Goal: Task Accomplishment & Management: Manage account settings

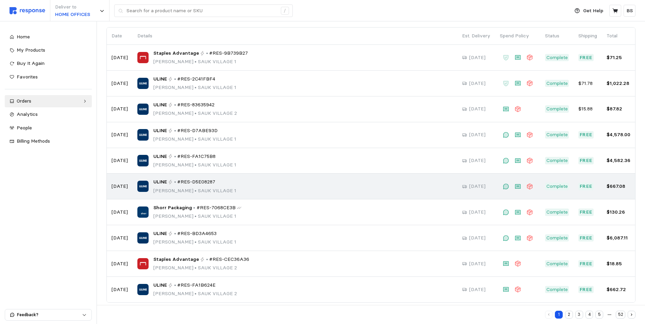
scroll to position [56, 0]
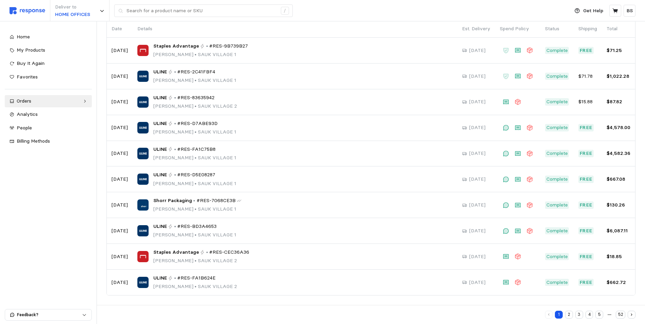
click at [570, 316] on button "2" at bounding box center [569, 315] width 8 height 8
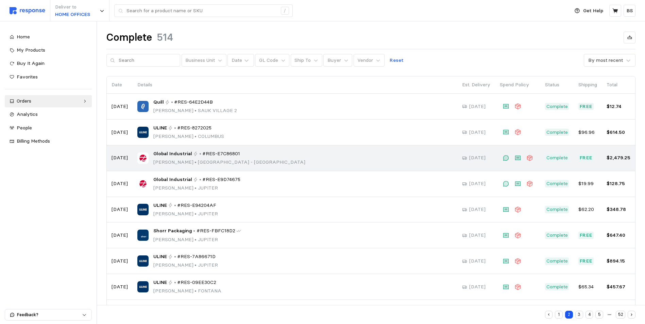
click at [199, 154] on p "•" at bounding box center [200, 153] width 2 height 7
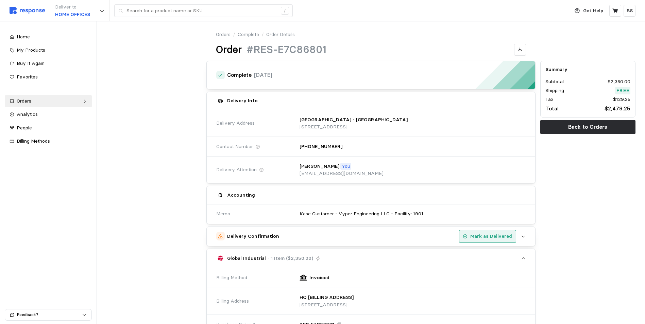
click at [499, 238] on p "Mark as Delivered" at bounding box center [491, 236] width 42 height 7
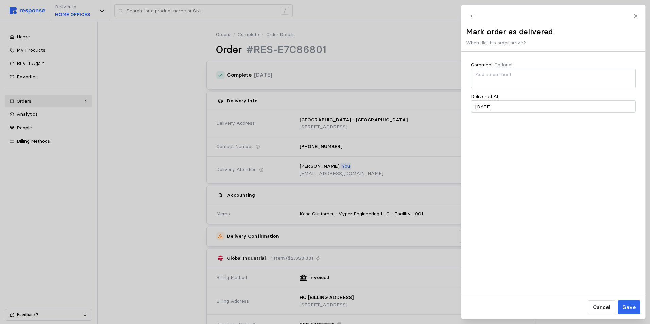
click at [513, 43] on p "When did this order arrive?" at bounding box center [509, 42] width 87 height 7
click at [487, 112] on input "[DATE]" at bounding box center [553, 106] width 165 height 13
click at [518, 202] on button "28" at bounding box center [520, 204] width 13 height 13
type input "[DATE]"
click at [634, 307] on p "Save" at bounding box center [628, 307] width 13 height 8
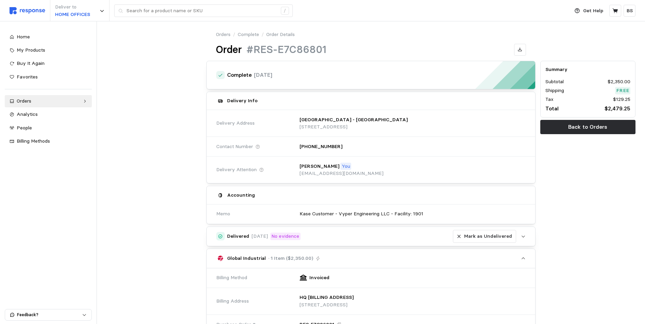
click at [527, 236] on button "Delivered [DATE] No evidence [PERSON_NAME] as Undelivered" at bounding box center [371, 236] width 328 height 19
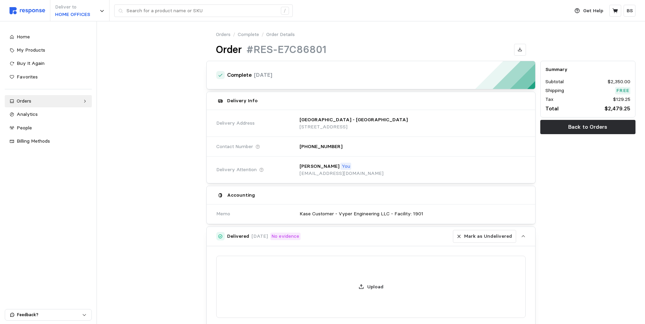
click at [325, 237] on div "Delivered [DATE] No evidence [PERSON_NAME] as Undelivered" at bounding box center [371, 236] width 289 height 13
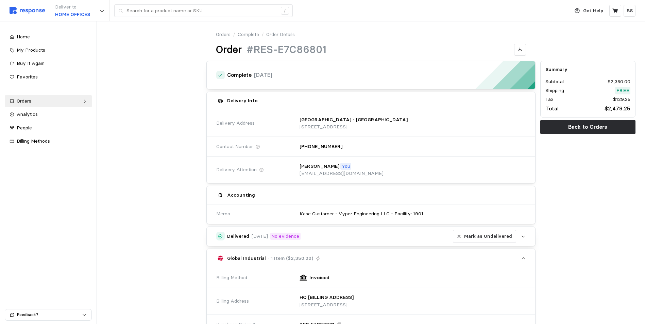
click at [236, 237] on h5 "Delivered" at bounding box center [238, 236] width 22 height 7
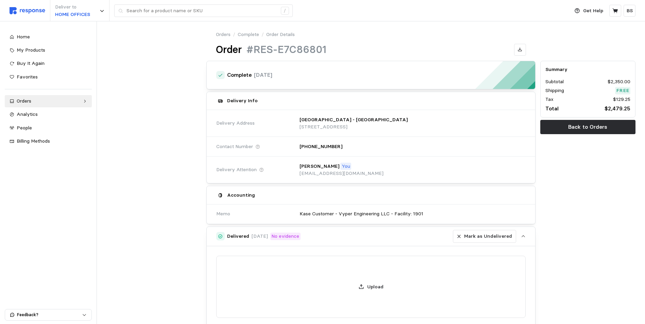
click at [236, 237] on h5 "Delivered" at bounding box center [238, 236] width 22 height 7
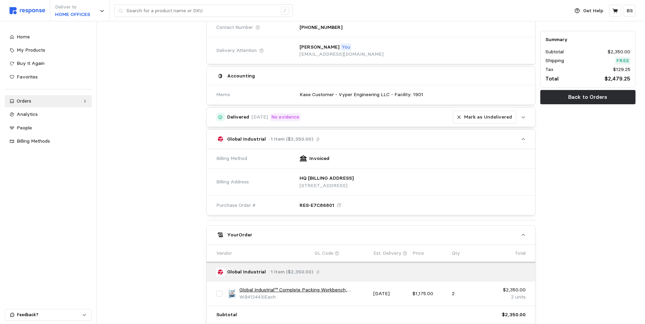
scroll to position [170, 0]
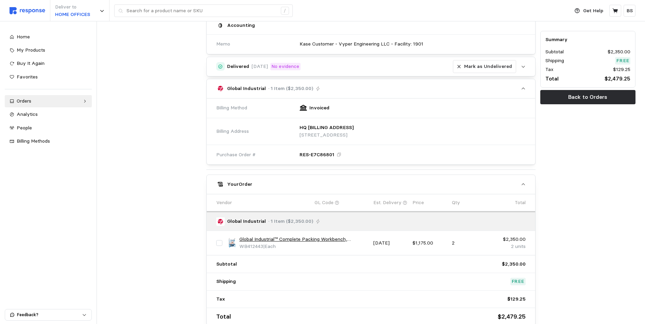
click at [524, 67] on icon "button" at bounding box center [523, 66] width 5 height 5
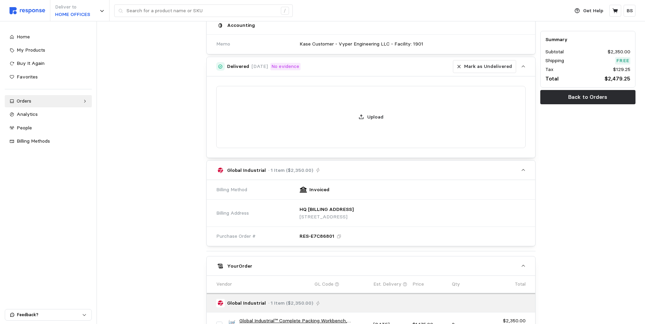
click at [279, 65] on div "Delivered [DATE] No evidence" at bounding box center [263, 66] width 73 height 7
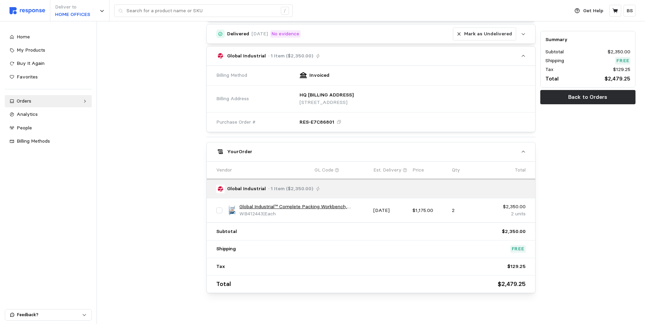
scroll to position [210, 0]
